Goal: Task Accomplishment & Management: Manage account settings

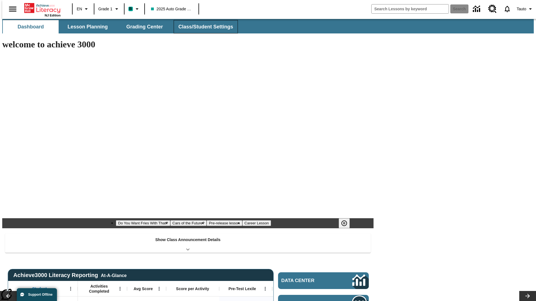
click at [203, 27] on button "Class/Student Settings" at bounding box center [206, 26] width 64 height 13
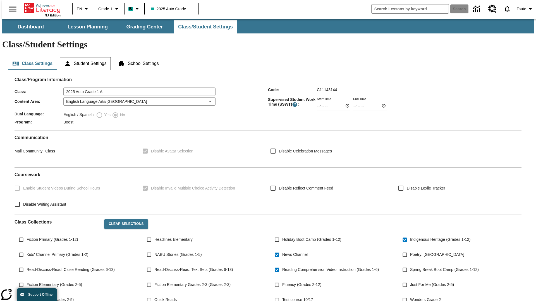
click at [84, 57] on button "Student Settings" at bounding box center [85, 63] width 51 height 13
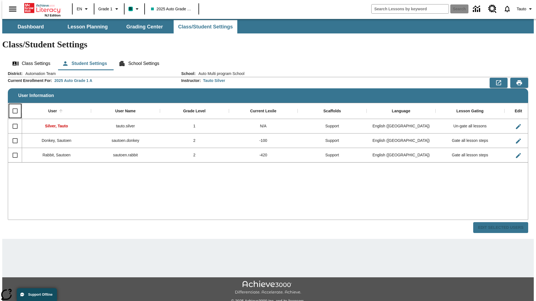
click at [13, 105] on input "Select all rows" at bounding box center [15, 111] width 12 height 12
checkbox input "true"
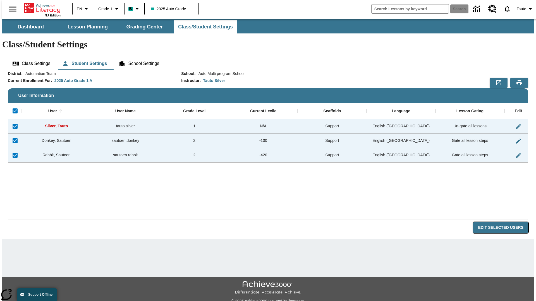
click at [505, 222] on button "Edit Selected Users" at bounding box center [500, 227] width 55 height 11
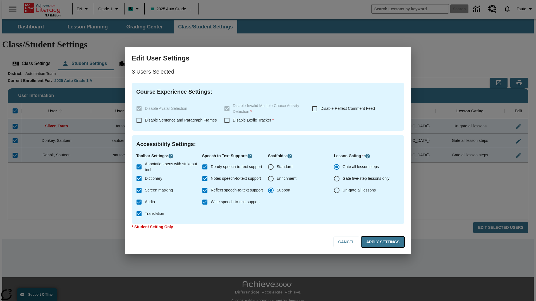
click at [384, 242] on button "Apply Settings" at bounding box center [382, 242] width 43 height 11
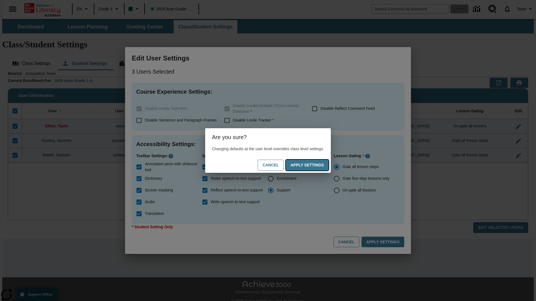
click at [313, 165] on button "Apply Settings" at bounding box center [307, 165] width 43 height 11
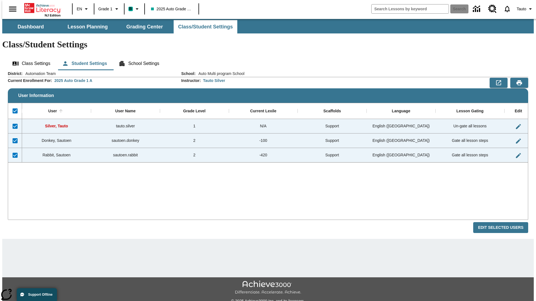
checkbox input "false"
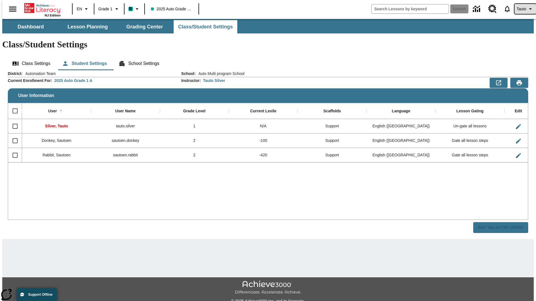
click at [522, 9] on span "Tauto" at bounding box center [521, 9] width 9 height 6
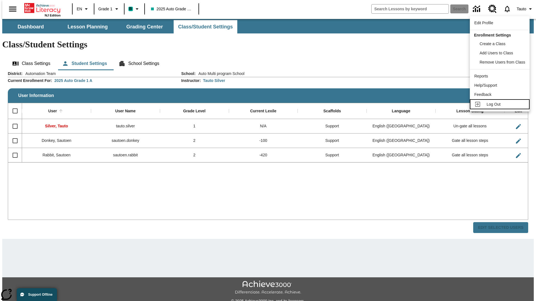
click at [500, 104] on span "Log Out" at bounding box center [493, 104] width 14 height 4
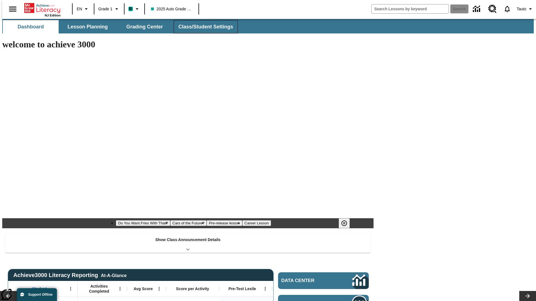
click at [203, 27] on button "Class/Student Settings" at bounding box center [206, 26] width 64 height 13
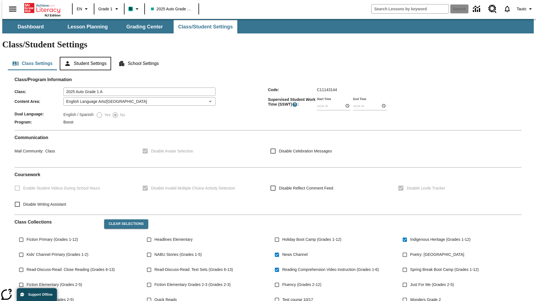
click at [84, 57] on button "Student Settings" at bounding box center [85, 63] width 51 height 13
